Goal: Find specific fact: Find specific fact

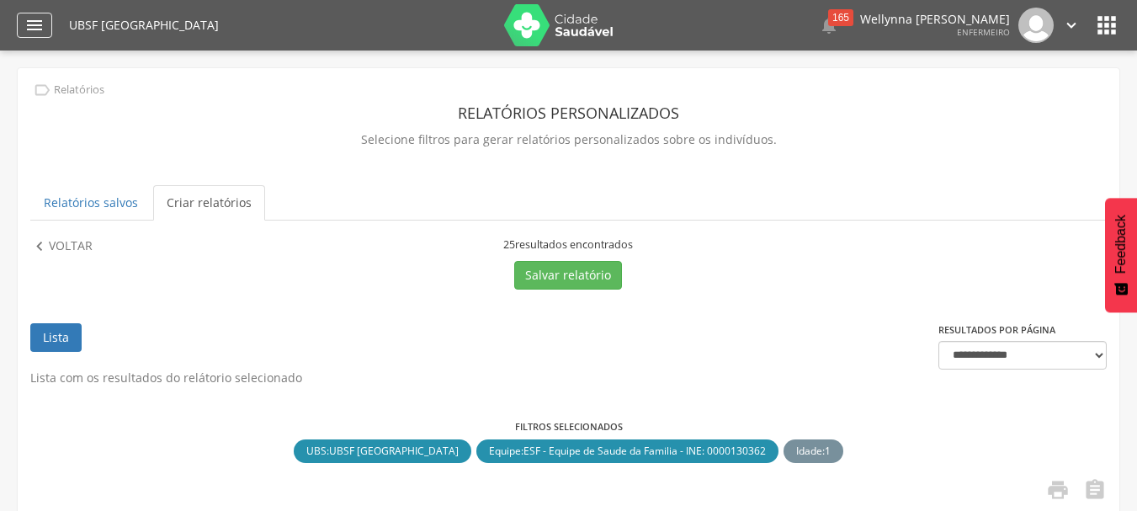
click at [41, 25] on icon "" at bounding box center [34, 25] width 20 height 20
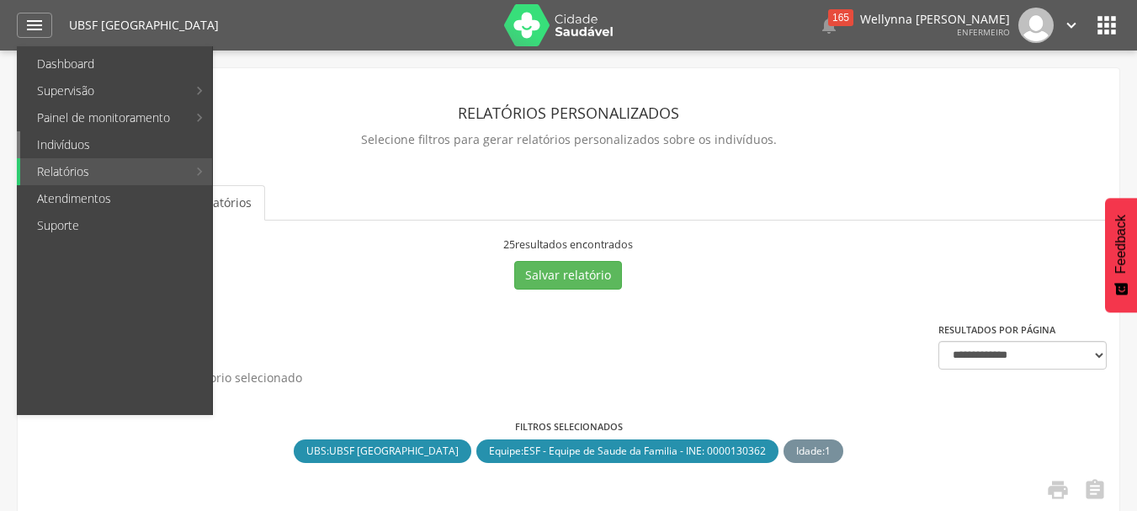
click at [63, 151] on link "Indivíduos" at bounding box center [116, 144] width 192 height 27
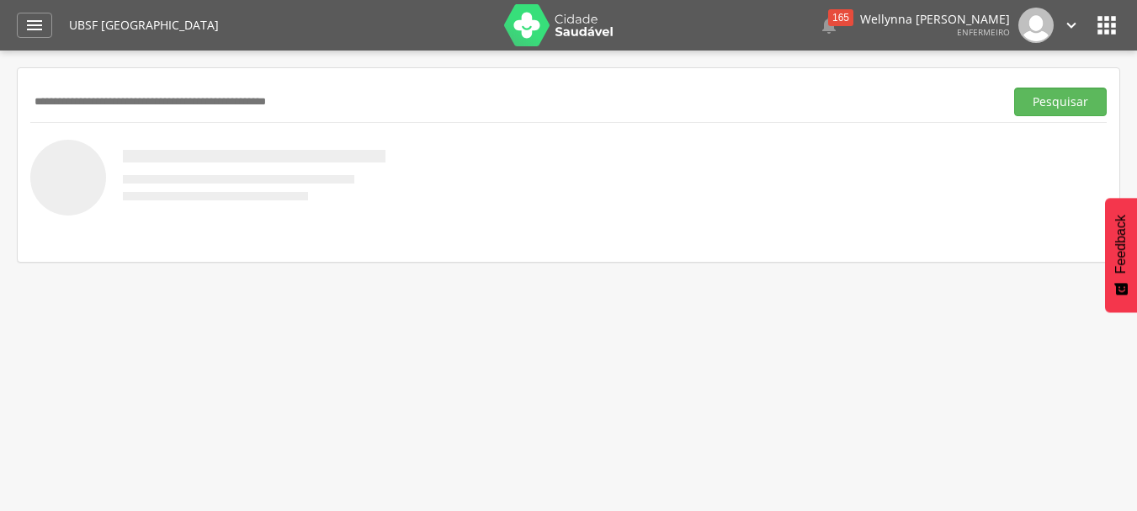
click at [71, 96] on input "text" at bounding box center [513, 102] width 967 height 29
type input "*****"
click at [1014, 88] on button "Pesquisar" at bounding box center [1060, 102] width 93 height 29
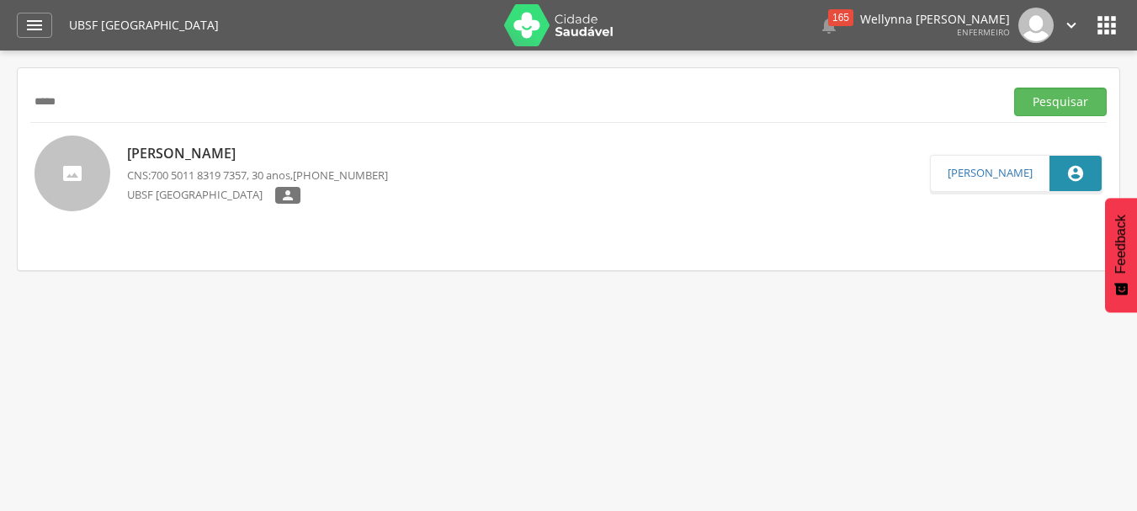
click at [146, 162] on p "[PERSON_NAME]" at bounding box center [257, 153] width 261 height 19
type input "**********"
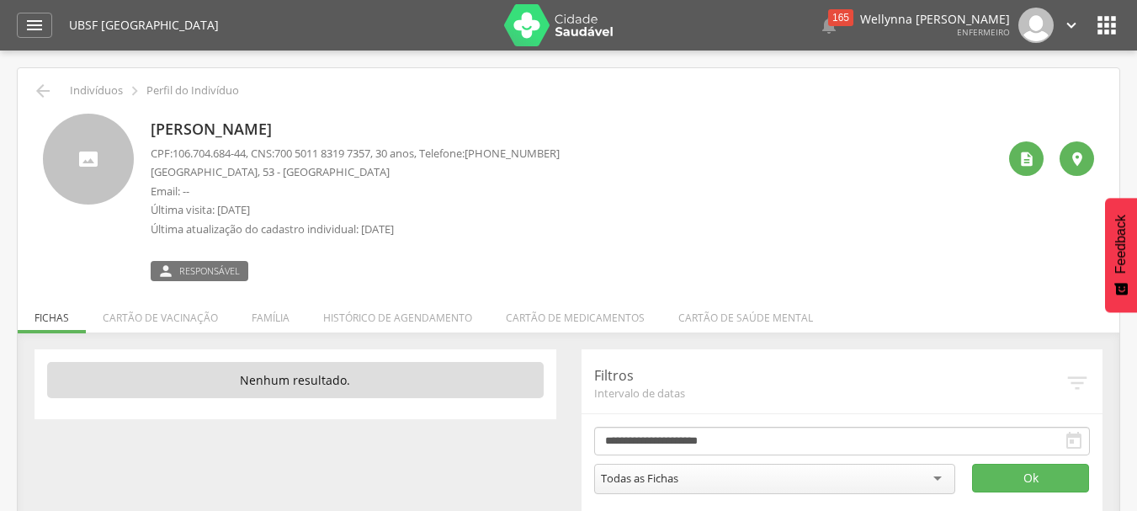
drag, startPoint x: 151, startPoint y: 130, endPoint x: 331, endPoint y: 135, distance: 179.3
click at [331, 135] on p "[PERSON_NAME]" at bounding box center [355, 130] width 409 height 22
copy p "[PERSON_NAME]"
click at [322, 173] on p "[GEOGRAPHIC_DATA], 53 - [GEOGRAPHIC_DATA]" at bounding box center [355, 172] width 409 height 16
drag, startPoint x: 287, startPoint y: 152, endPoint x: 386, endPoint y: 152, distance: 99.3
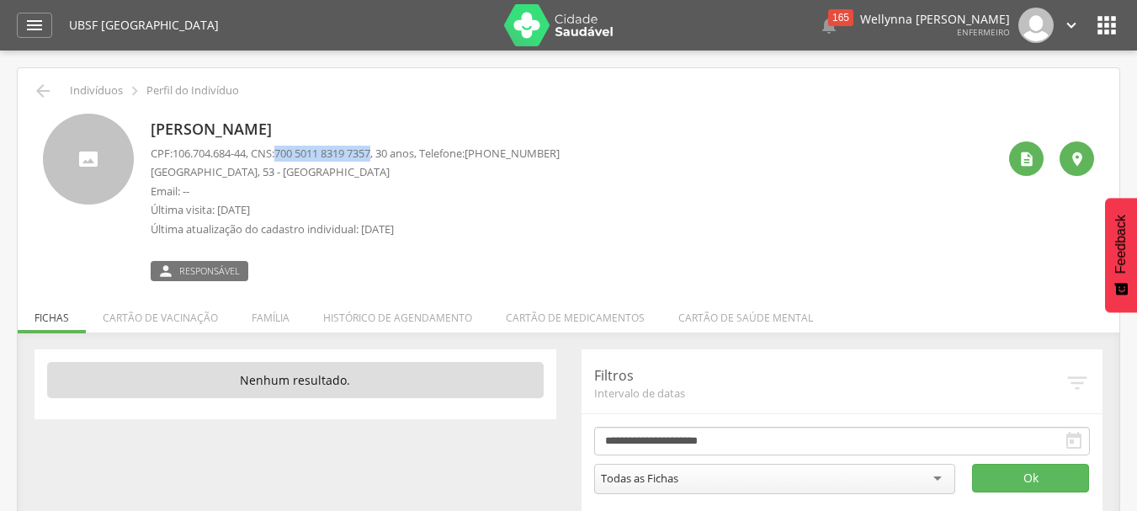
click at [370, 152] on span "700 5011 8319 7357" at bounding box center [322, 153] width 96 height 15
copy span "700 5011 8319 7357"
